Goal: Navigation & Orientation: Find specific page/section

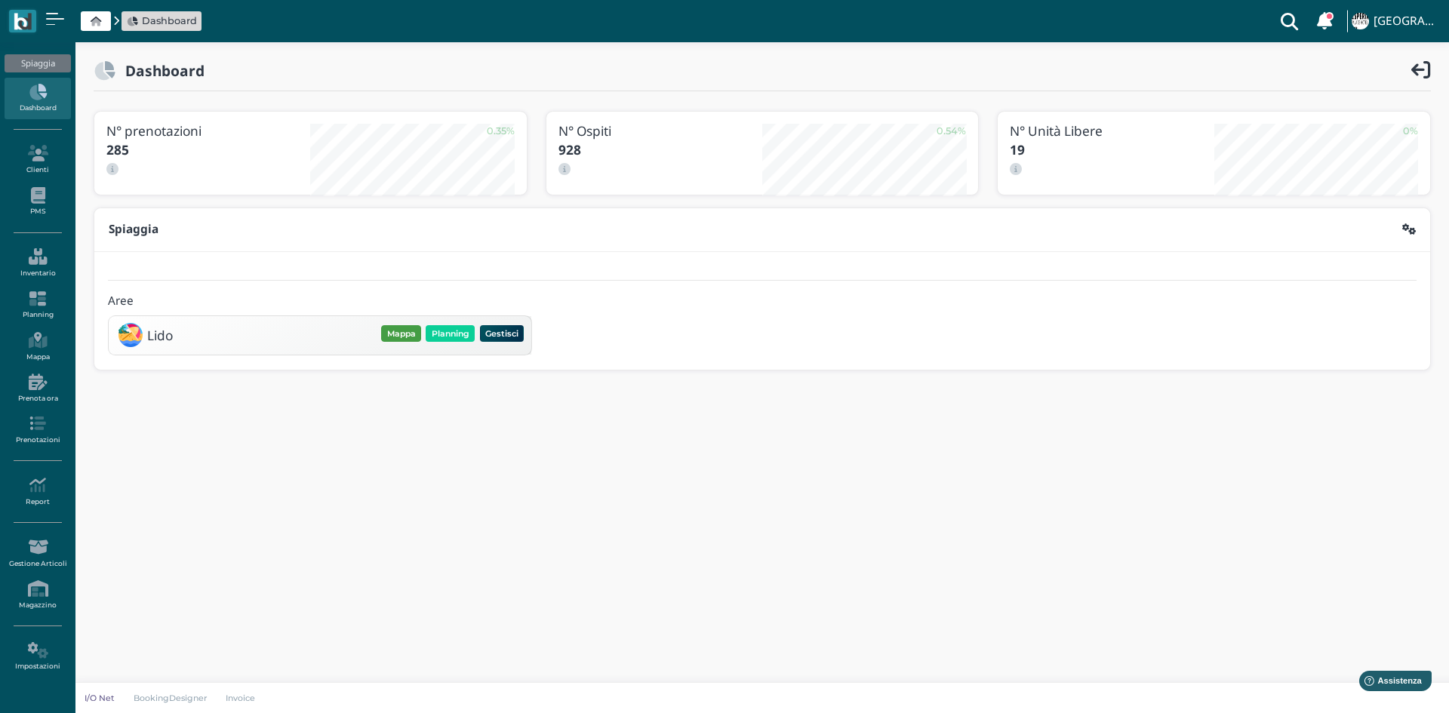
click at [402, 329] on button "Mappa" at bounding box center [401, 333] width 40 height 17
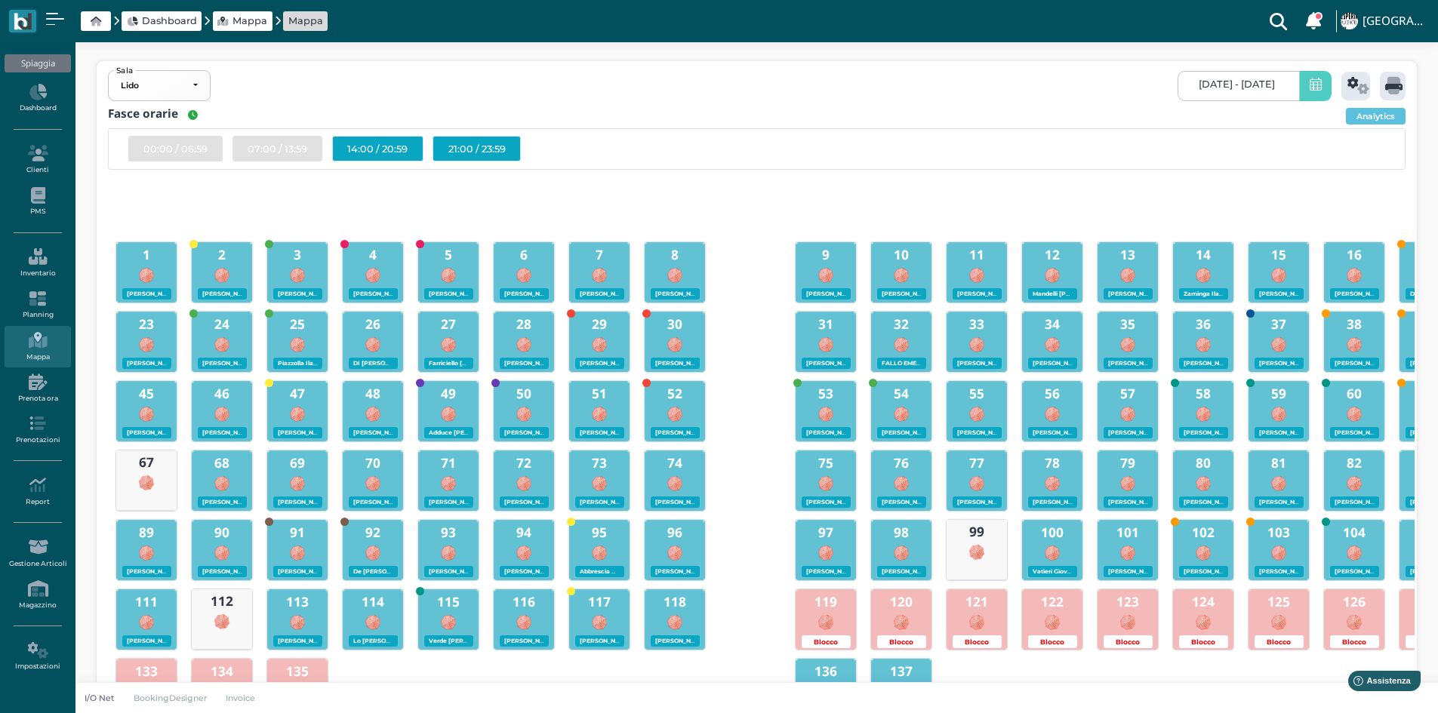
click at [985, 267] on div at bounding box center [976, 274] width 59 height 20
